Goal: Task Accomplishment & Management: Manage account settings

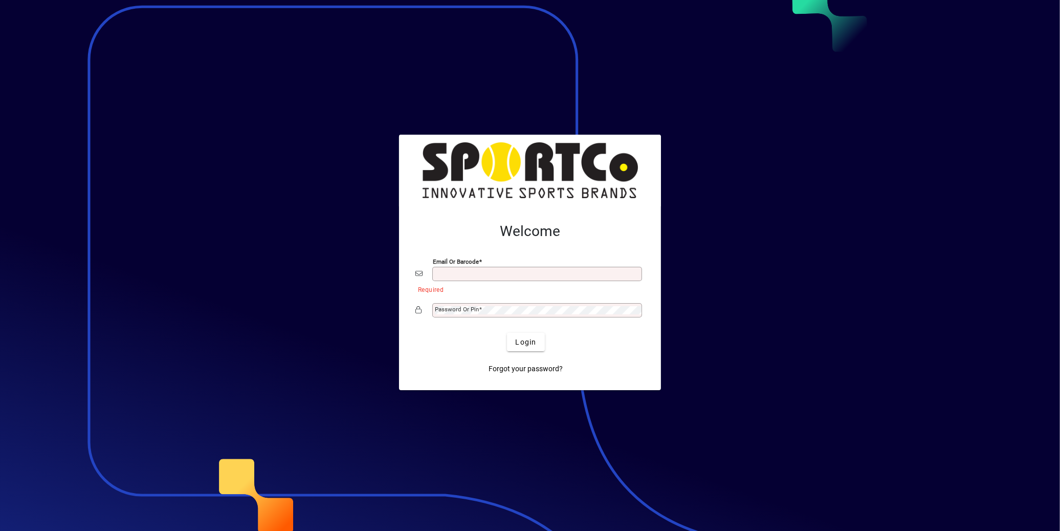
click at [504, 276] on input "Email or Barcode" at bounding box center [538, 274] width 207 height 8
type input "**********"
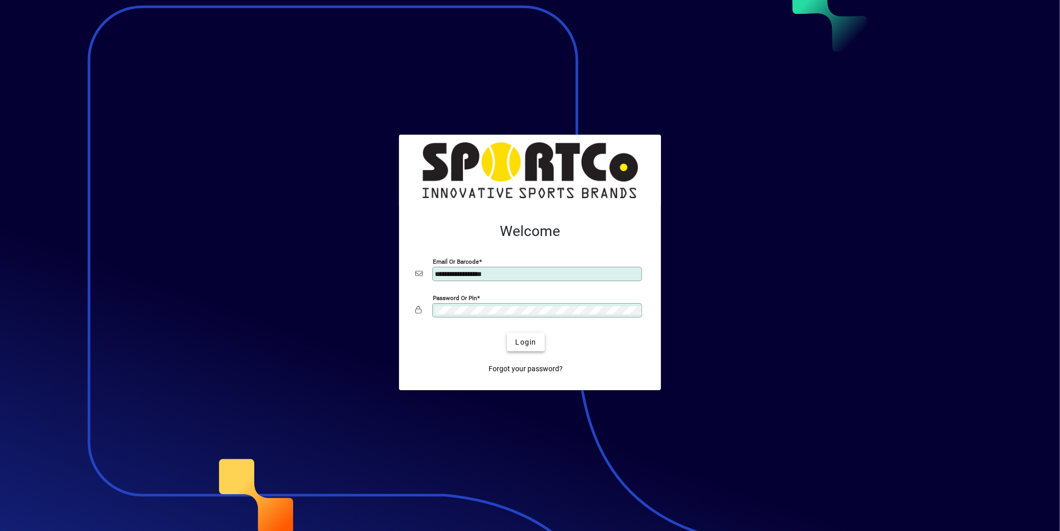
click at [529, 343] on span "Login" at bounding box center [525, 342] width 21 height 11
